Goal: Check status: Check status

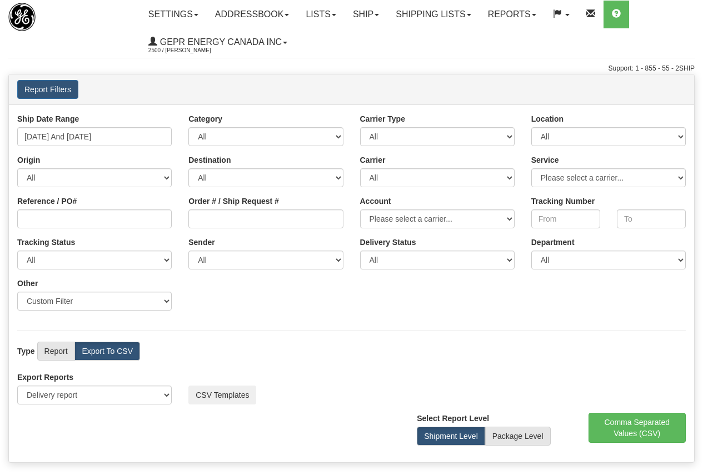
select select "211"
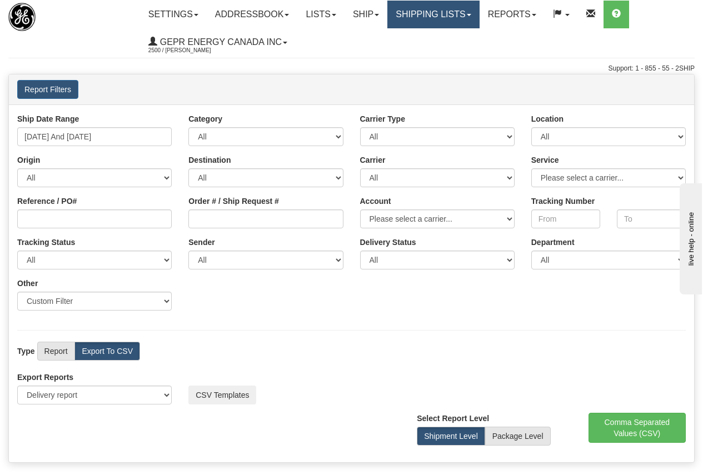
click at [449, 10] on link "Shipping lists" at bounding box center [434, 15] width 92 height 28
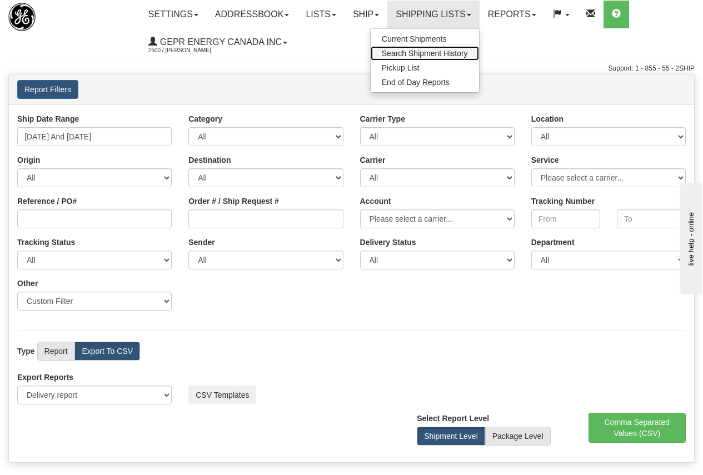
click at [433, 54] on span "Search Shipment History" at bounding box center [425, 53] width 86 height 9
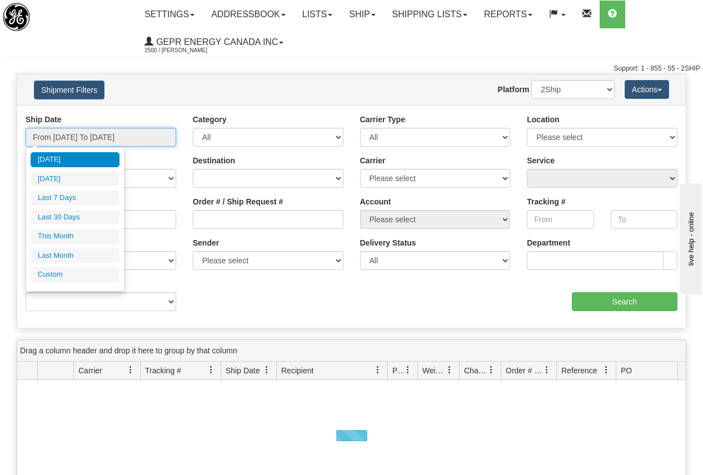
click at [87, 136] on input "From [DATE] To [DATE]" at bounding box center [101, 137] width 151 height 19
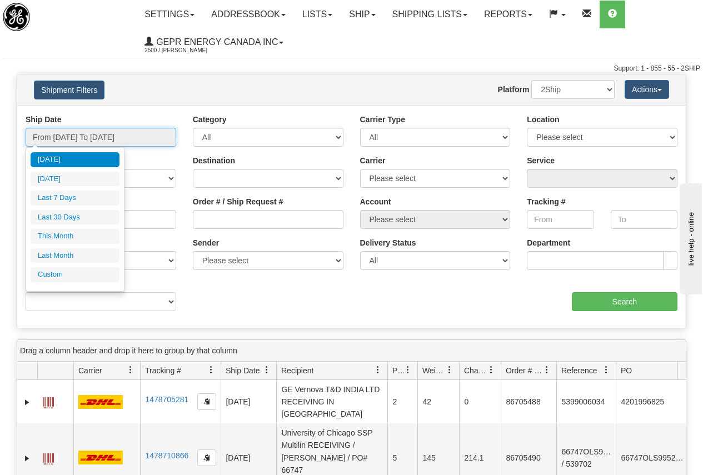
click at [87, 136] on input "From [DATE] To [DATE]" at bounding box center [101, 137] width 151 height 19
click at [140, 110] on div "Ship Date From 10/02/2025 To 10/03/2025 Category All Inbound Outbound Carrier T…" at bounding box center [351, 216] width 669 height 223
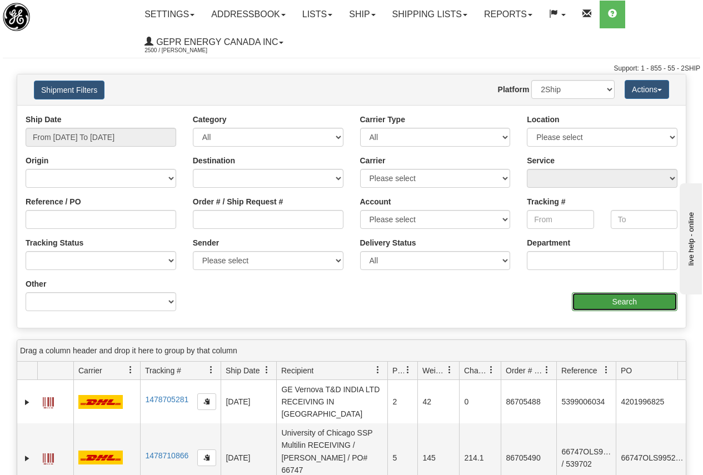
click at [619, 303] on input "Search" at bounding box center [625, 301] width 106 height 19
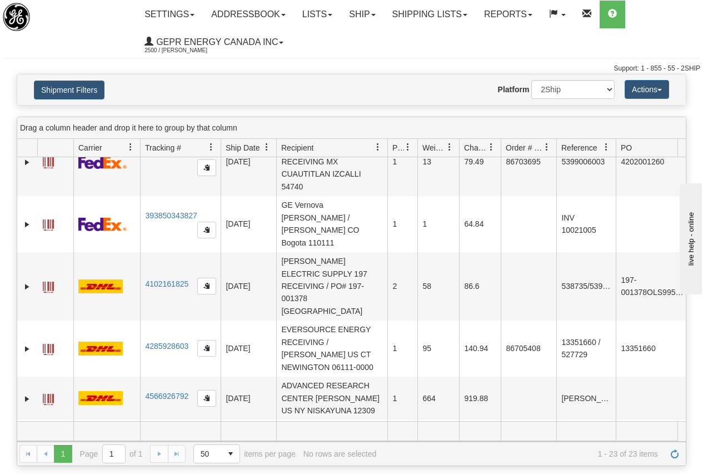
scroll to position [958, 0]
